Goal: Obtain resource: Obtain resource

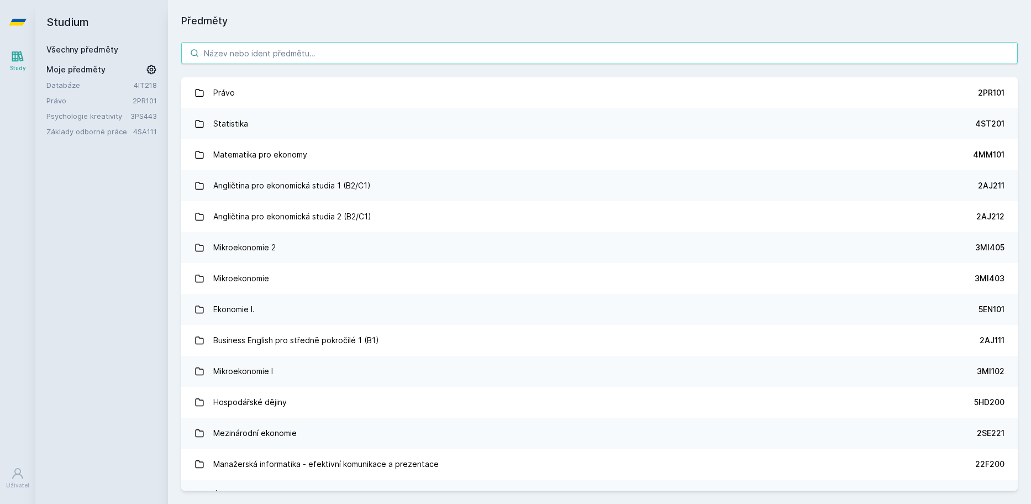
click at [236, 56] on input "search" at bounding box center [599, 53] width 837 height 22
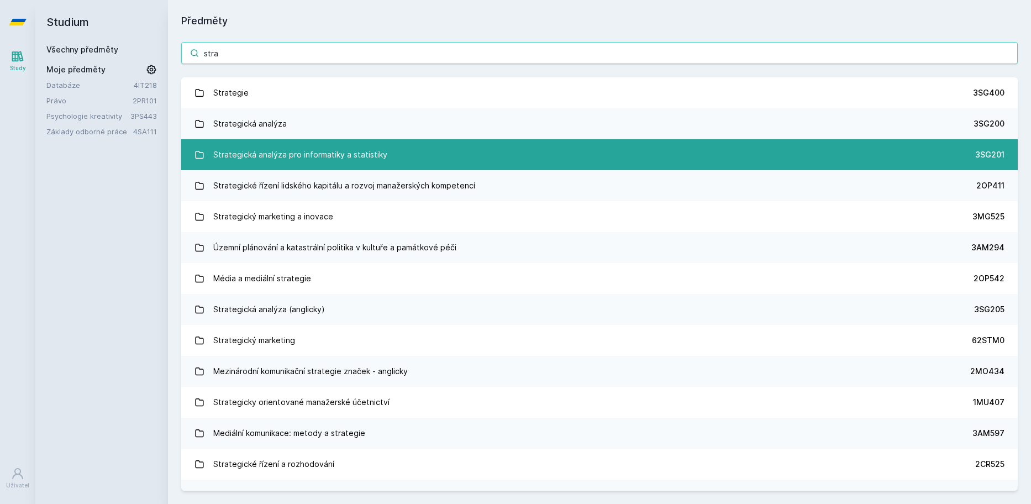
type input "stra"
click at [302, 157] on div "Strategická analýza pro informatiky a statistiky" at bounding box center [300, 155] width 174 height 22
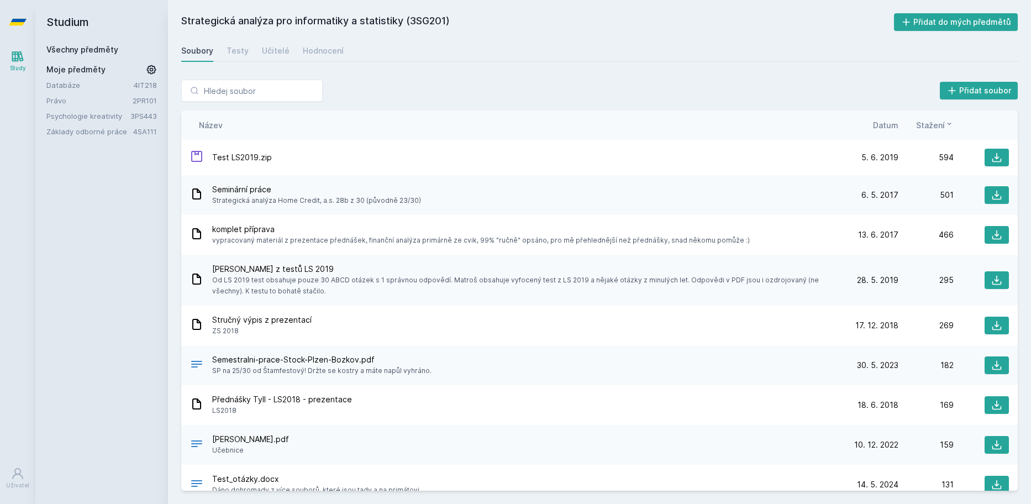
click at [889, 127] on span "Datum" at bounding box center [885, 125] width 25 height 12
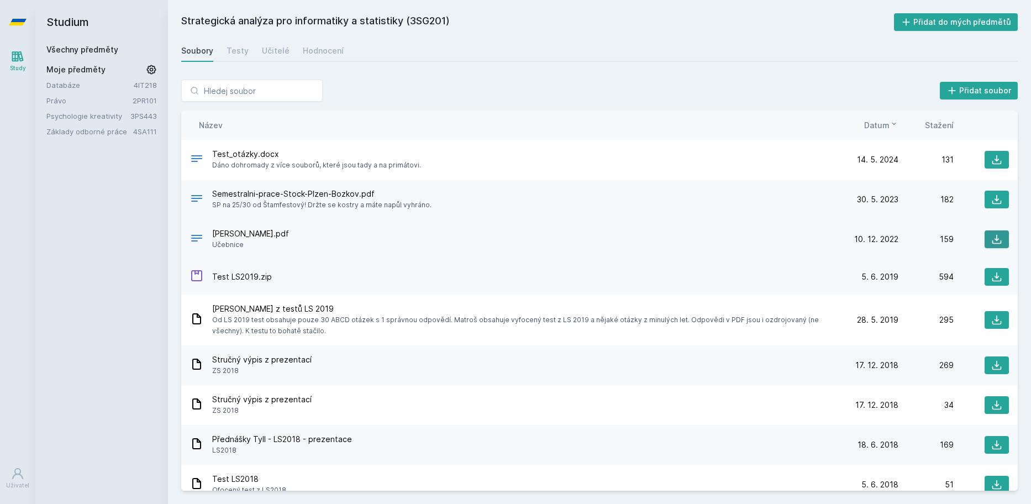
click at [992, 239] on icon at bounding box center [996, 239] width 11 height 11
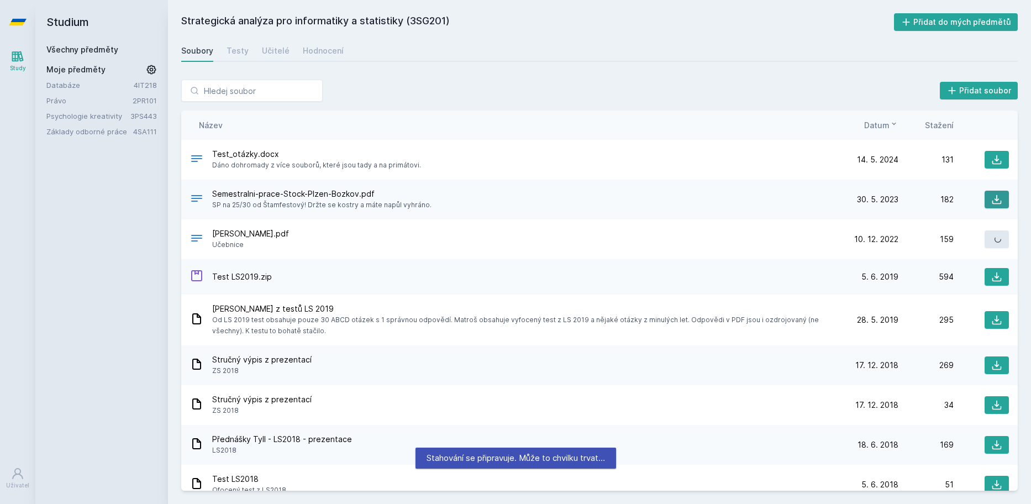
click at [996, 196] on icon at bounding box center [996, 199] width 11 height 11
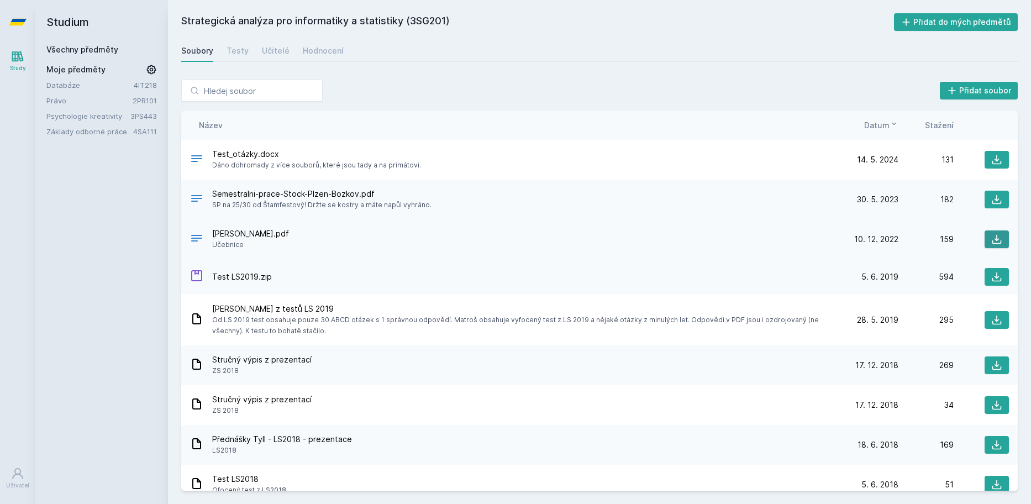
click at [985, 236] on button at bounding box center [997, 239] width 24 height 18
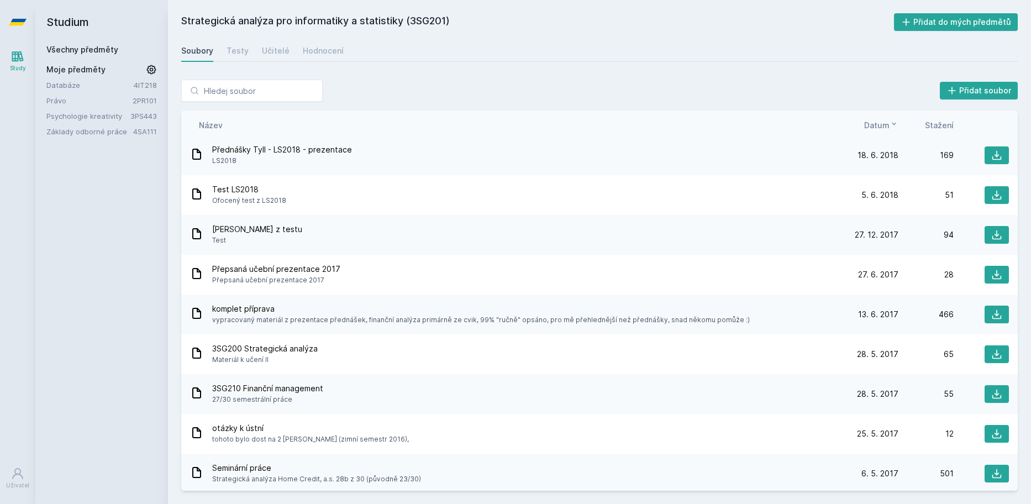
scroll to position [292, 0]
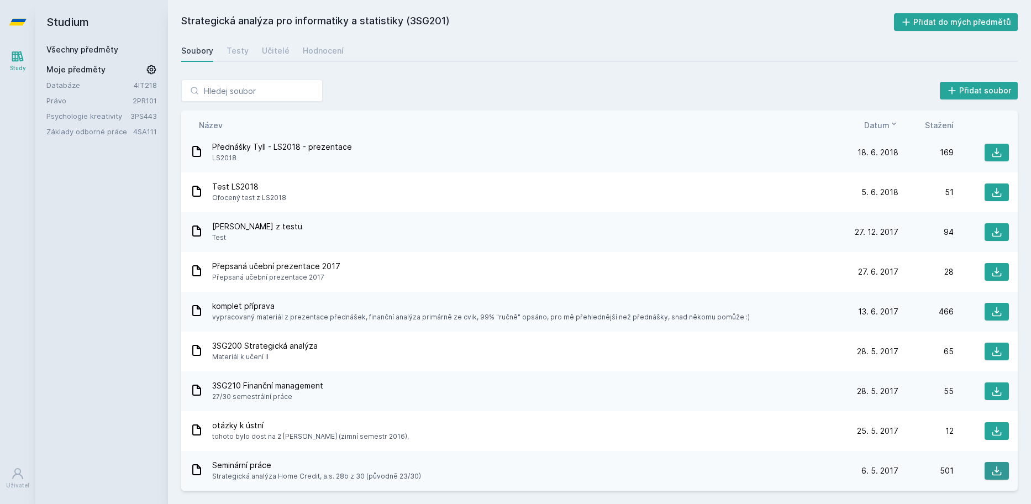
click at [991, 471] on icon at bounding box center [996, 470] width 11 height 11
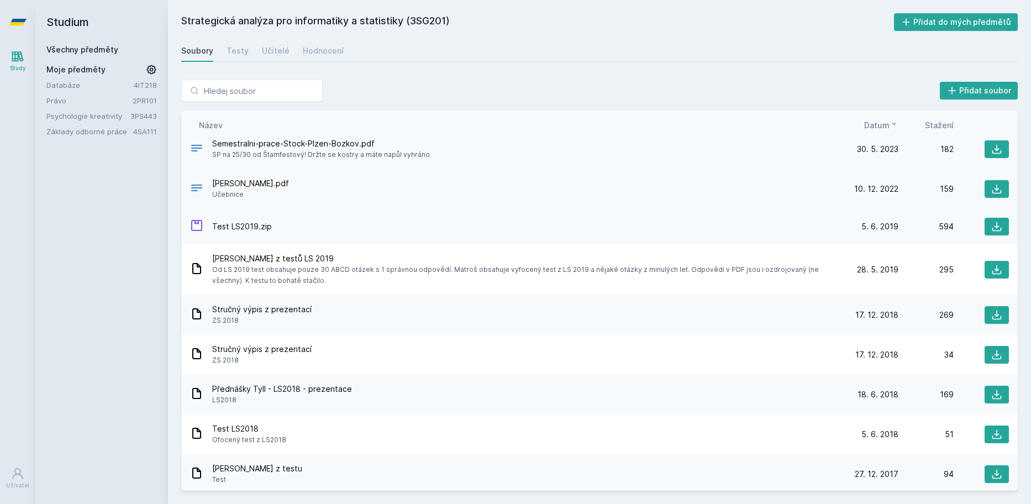
scroll to position [0, 0]
